Goal: Information Seeking & Learning: Check status

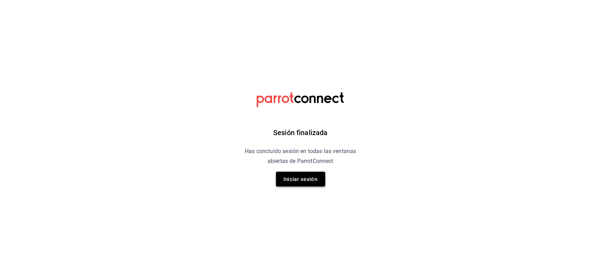
click at [296, 175] on button "Iniciar sesión" at bounding box center [300, 179] width 49 height 15
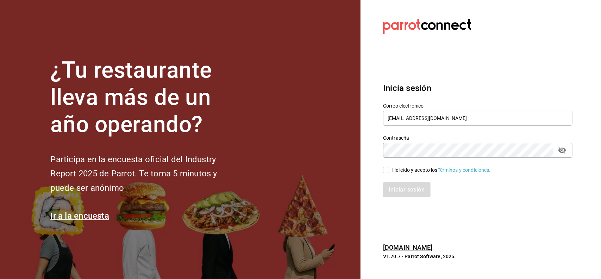
click at [390, 169] on input "He leído y acepto los Términos y condiciones." at bounding box center [386, 170] width 6 height 6
checkbox input "true"
click at [400, 187] on button "Iniciar sesión" at bounding box center [407, 189] width 48 height 15
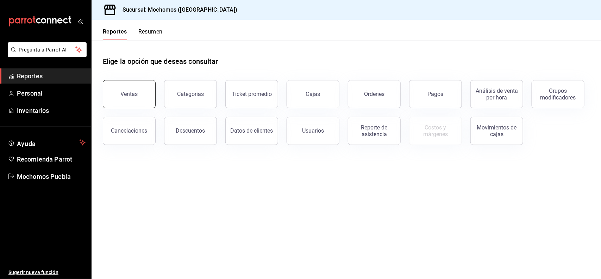
click at [133, 95] on div "Ventas" at bounding box center [129, 94] width 17 height 7
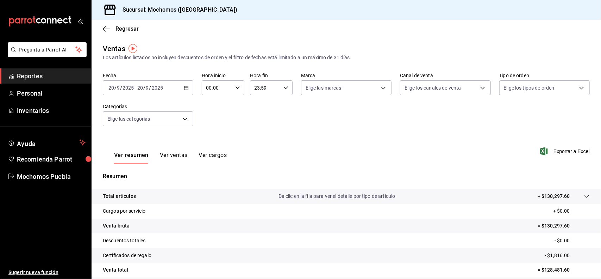
click at [186, 89] on \(Stroke\) "button" at bounding box center [186, 88] width 4 height 4
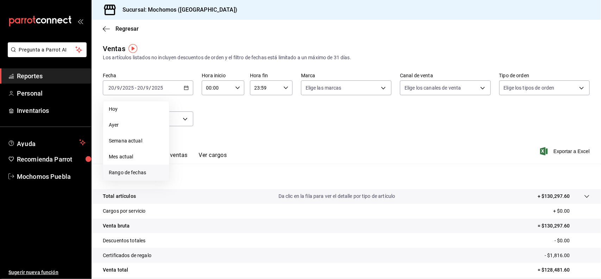
click at [132, 173] on span "Rango de fechas" at bounding box center [136, 172] width 55 height 7
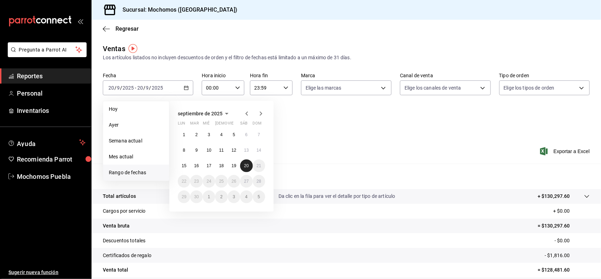
click at [245, 167] on abbr "20" at bounding box center [246, 165] width 5 height 5
click at [235, 166] on abbr "19" at bounding box center [234, 165] width 5 height 5
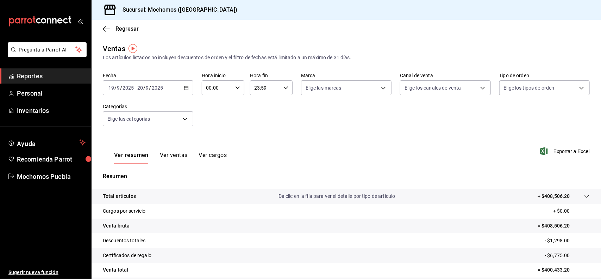
click at [184, 88] on icon "button" at bounding box center [186, 87] width 5 height 5
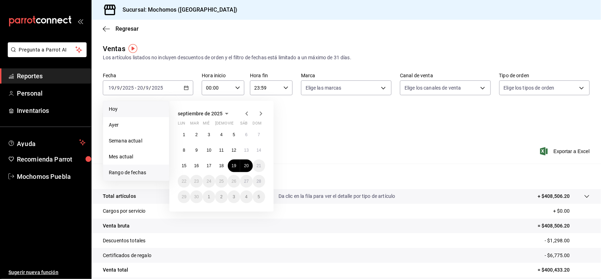
click at [135, 110] on span "Hoy" at bounding box center [136, 108] width 55 height 7
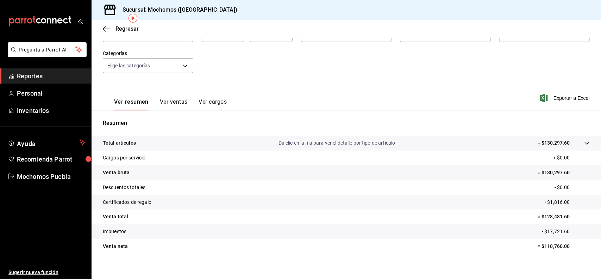
scroll to position [58, 0]
